Goal: Find specific page/section

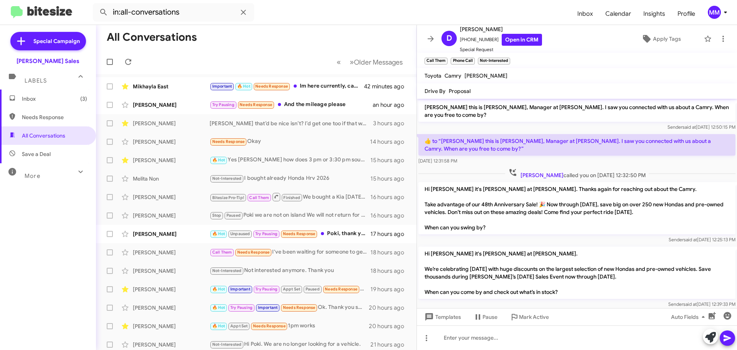
scroll to position [63, 0]
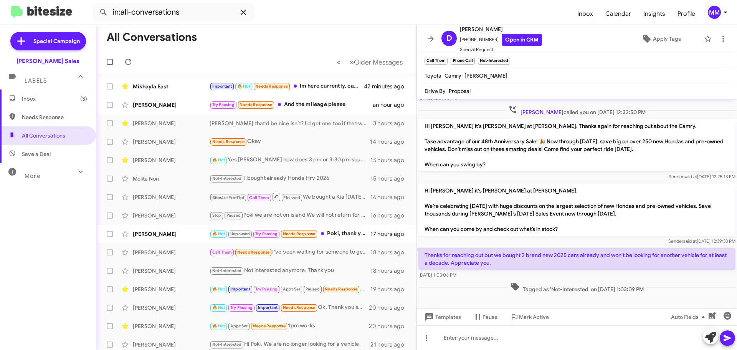
click at [244, 14] on icon at bounding box center [243, 12] width 5 height 5
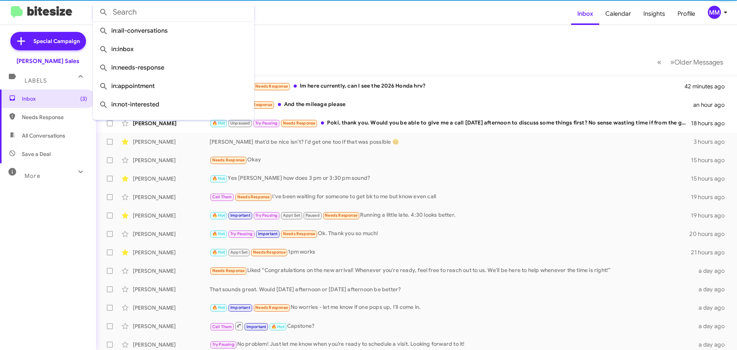
click at [132, 11] on input "text" at bounding box center [173, 12] width 161 height 18
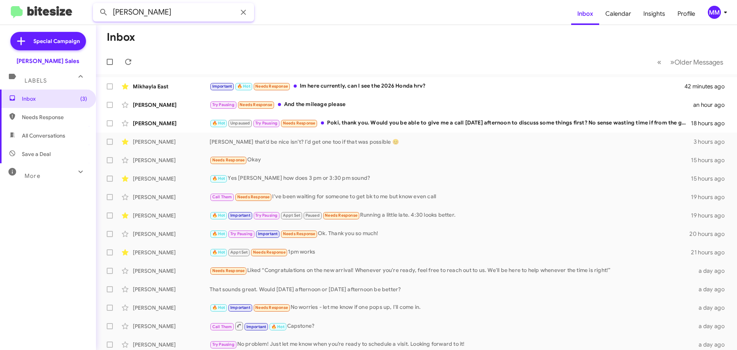
type input "[PERSON_NAME]"
click at [96, 5] on button at bounding box center [103, 12] width 15 height 15
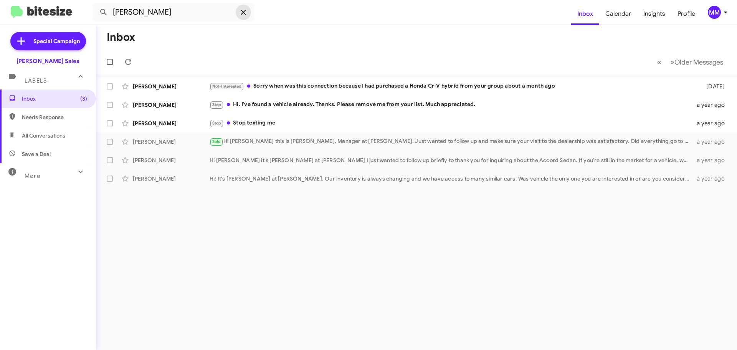
click at [244, 11] on icon at bounding box center [243, 12] width 5 height 5
